Goal: Task Accomplishment & Management: Use online tool/utility

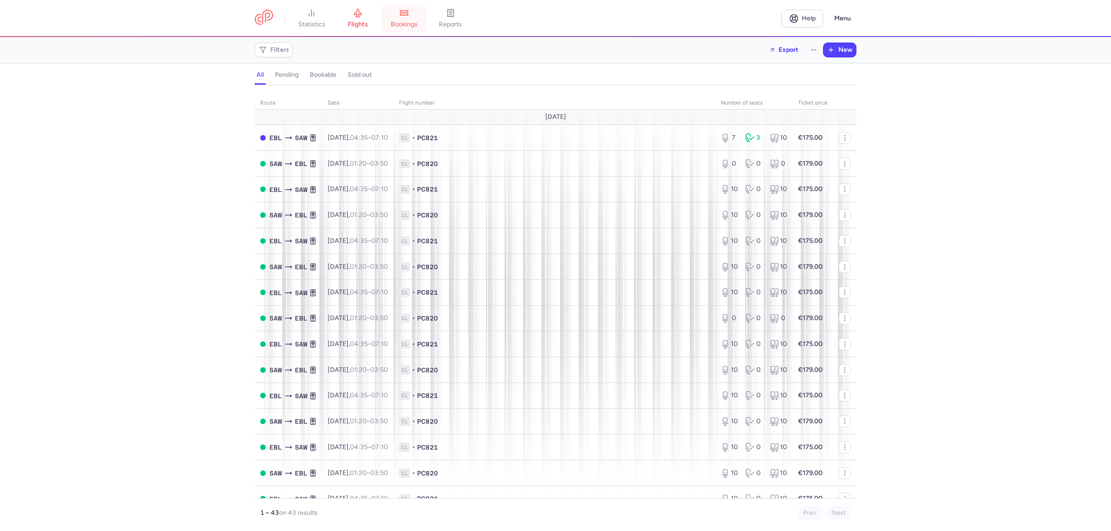
click at [399, 22] on span "bookings" at bounding box center [404, 24] width 27 height 8
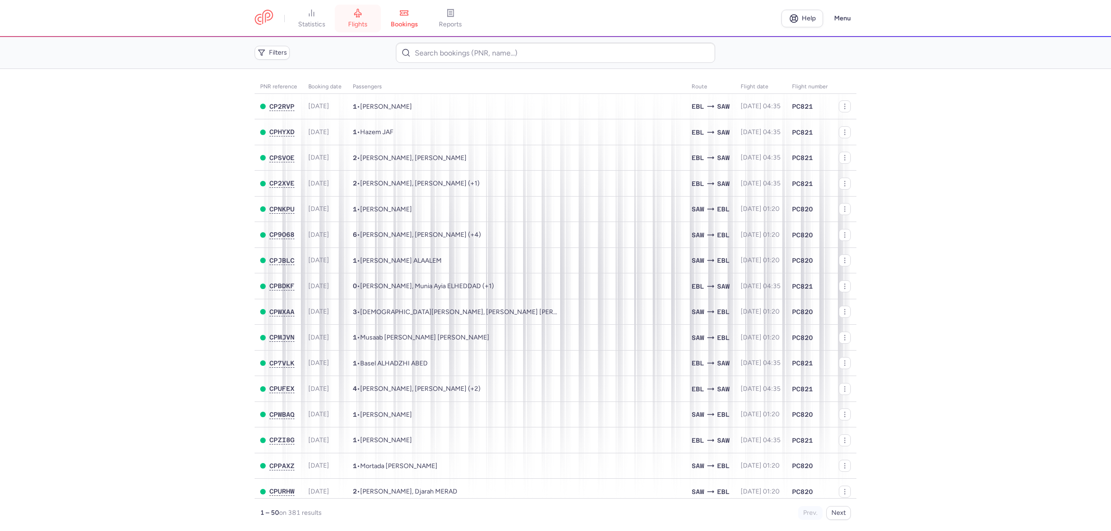
click at [353, 18] on link "flights" at bounding box center [358, 18] width 46 height 20
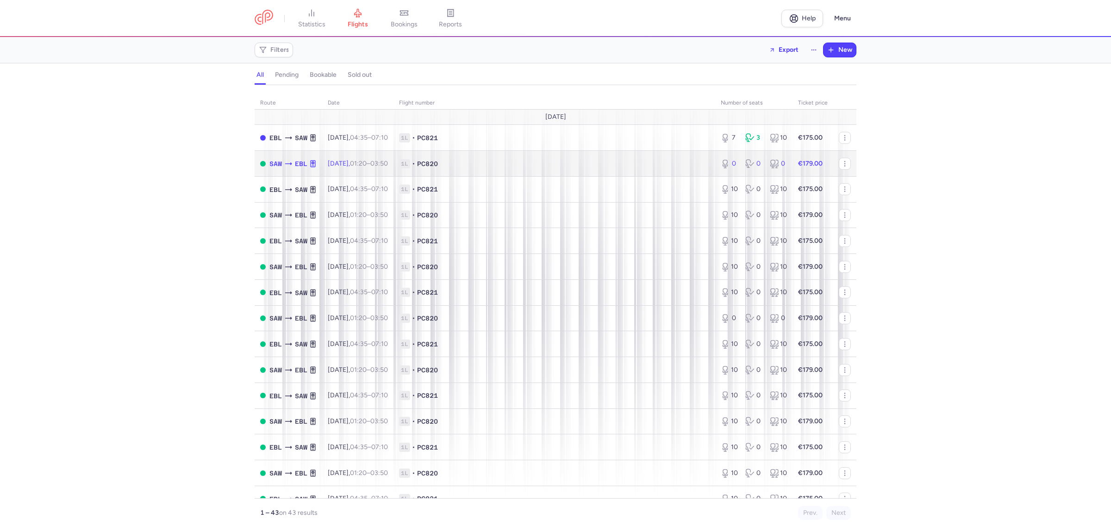
click at [619, 168] on span "1L • PC820" at bounding box center [554, 163] width 311 height 9
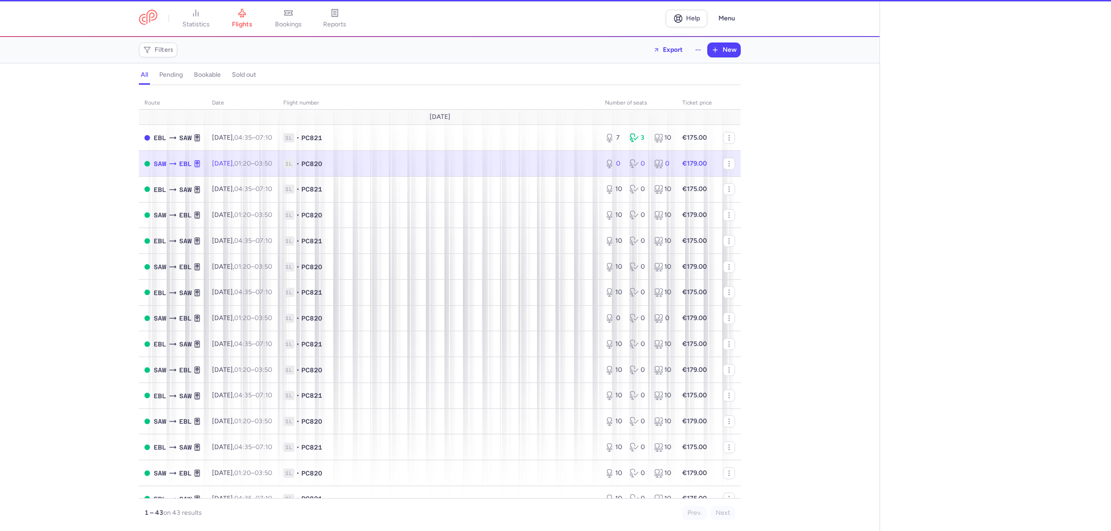
select select "hours"
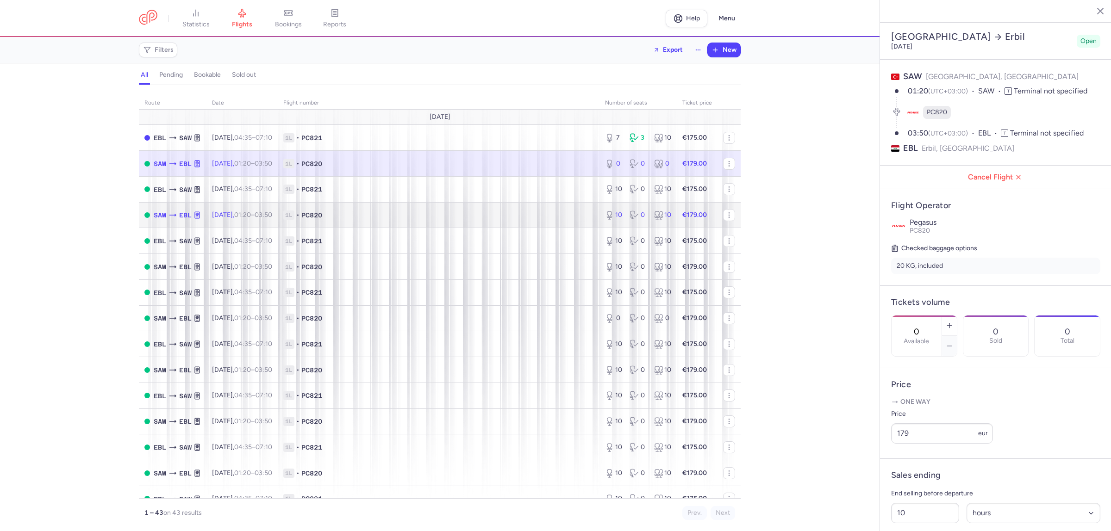
click at [371, 216] on span "1L • PC820" at bounding box center [438, 215] width 311 height 9
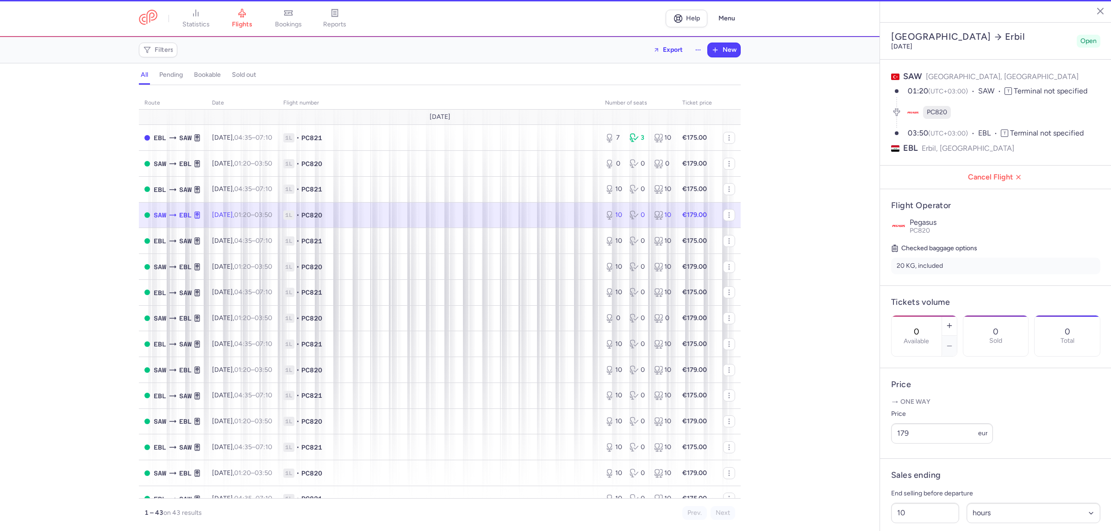
type input "10"
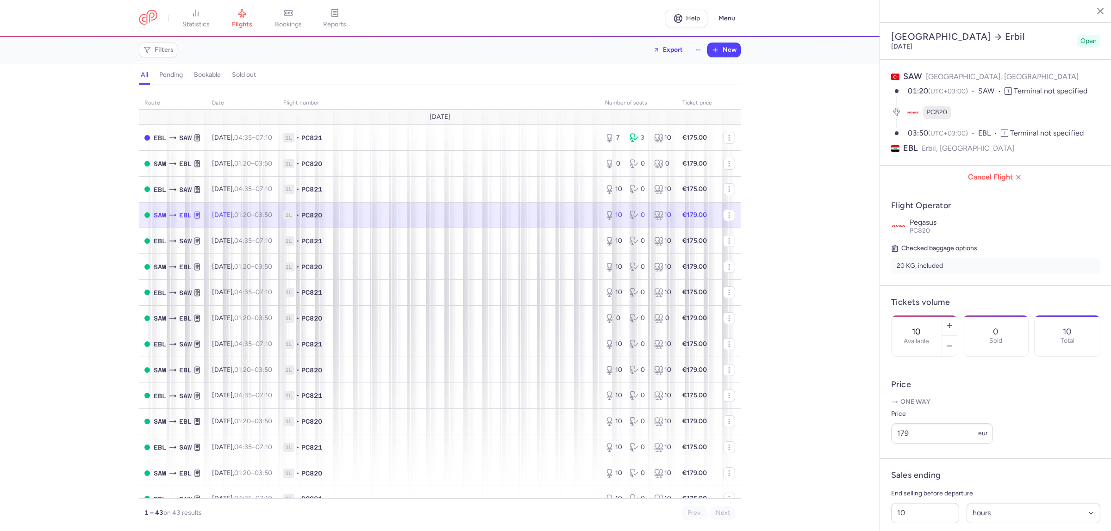
click at [390, 219] on span "1L • PC820" at bounding box center [438, 215] width 311 height 9
click at [386, 220] on span "1L • PC820" at bounding box center [438, 215] width 311 height 9
drag, startPoint x: 915, startPoint y: 460, endPoint x: 877, endPoint y: 457, distance: 38.0
click at [878, 462] on div "statistics flights bookings reports Help Menu Filters Export New all pending bo…" at bounding box center [555, 265] width 1111 height 531
type input "149"
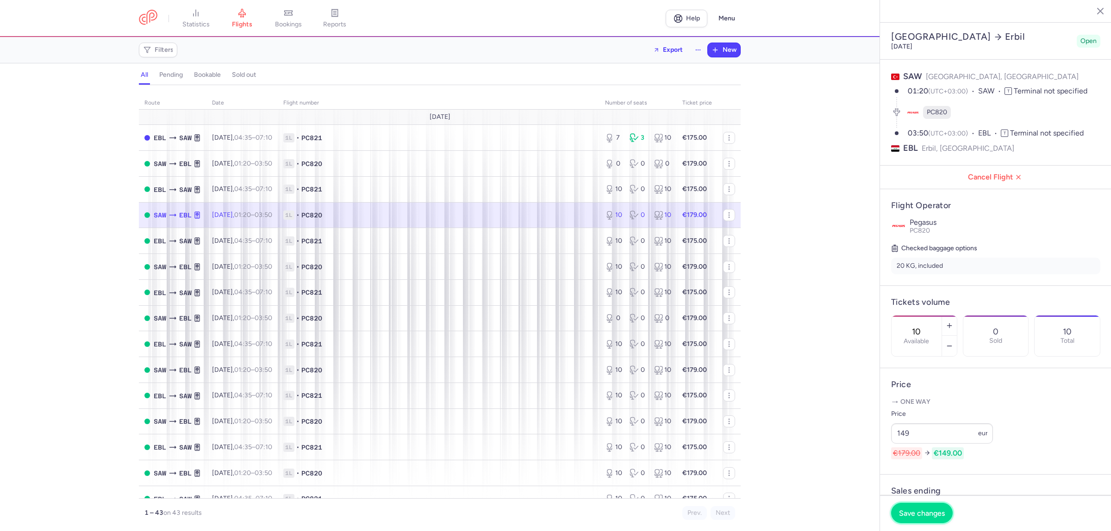
click at [927, 515] on span "Save changes" at bounding box center [922, 513] width 46 height 8
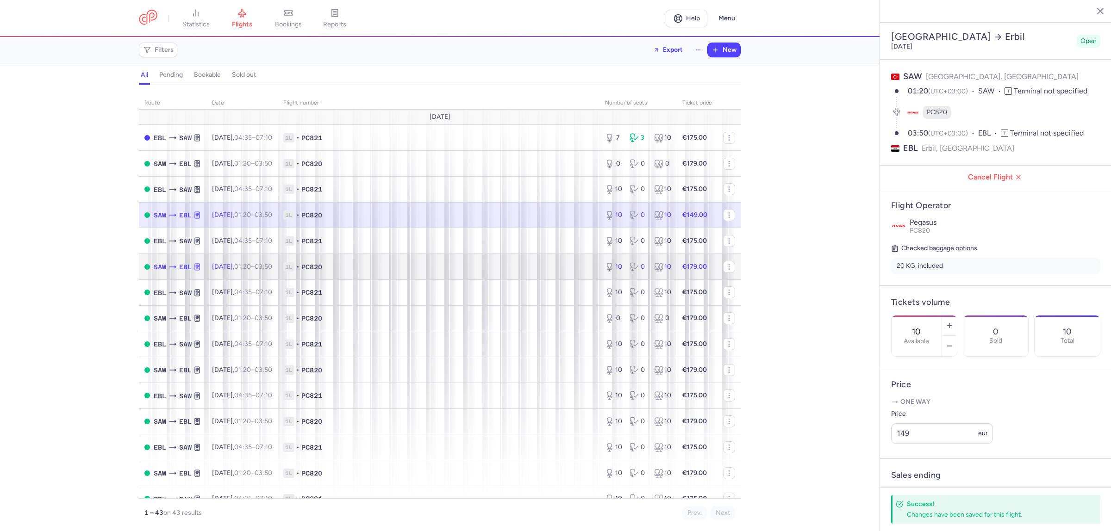
click at [374, 269] on span "1L • PC820" at bounding box center [438, 266] width 311 height 9
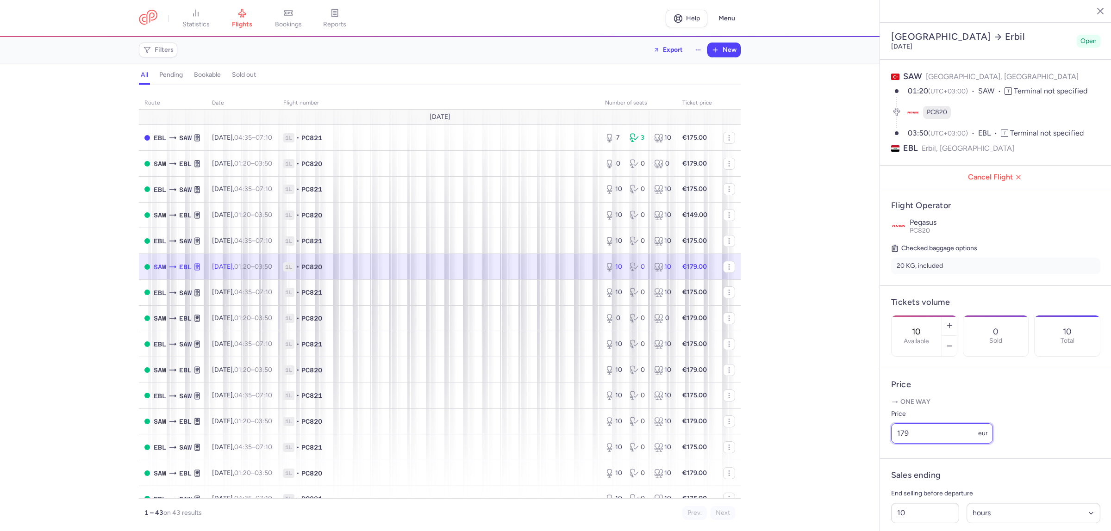
drag, startPoint x: 922, startPoint y: 454, endPoint x: 859, endPoint y: 459, distance: 63.1
click at [859, 459] on div "statistics flights bookings reports Help Menu Filters Export New all pending bo…" at bounding box center [555, 265] width 1111 height 531
type input "149"
click at [910, 511] on span "Save changes" at bounding box center [922, 513] width 46 height 8
